Goal: Find specific page/section: Find specific page/section

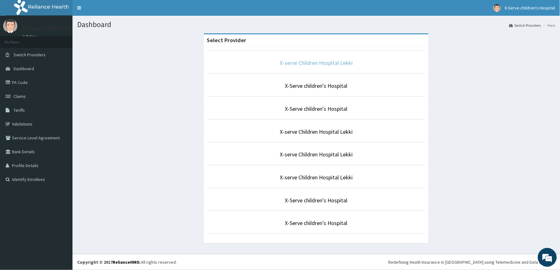
click at [336, 61] on link "X-serve Children Hospital Lekki" at bounding box center [316, 62] width 73 height 7
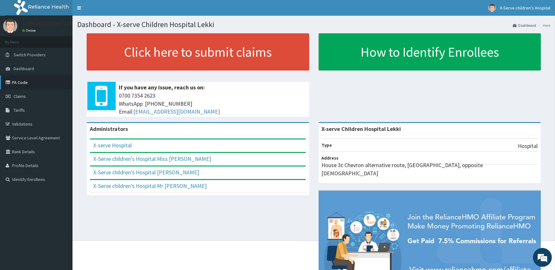
click at [27, 82] on link "PA Code" at bounding box center [36, 83] width 73 height 14
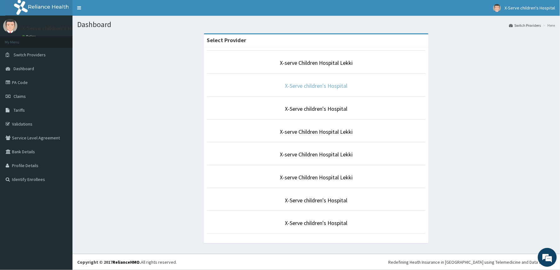
click at [339, 87] on link "X-Serve children's Hospital" at bounding box center [316, 85] width 62 height 7
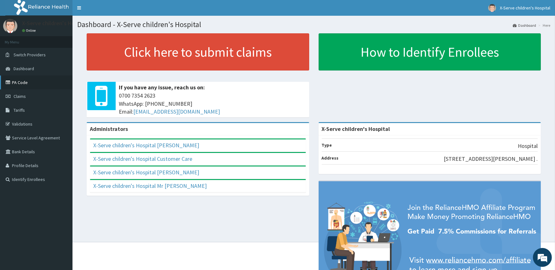
click at [23, 83] on link "PA Code" at bounding box center [36, 83] width 73 height 14
